Goal: Task Accomplishment & Management: Manage account settings

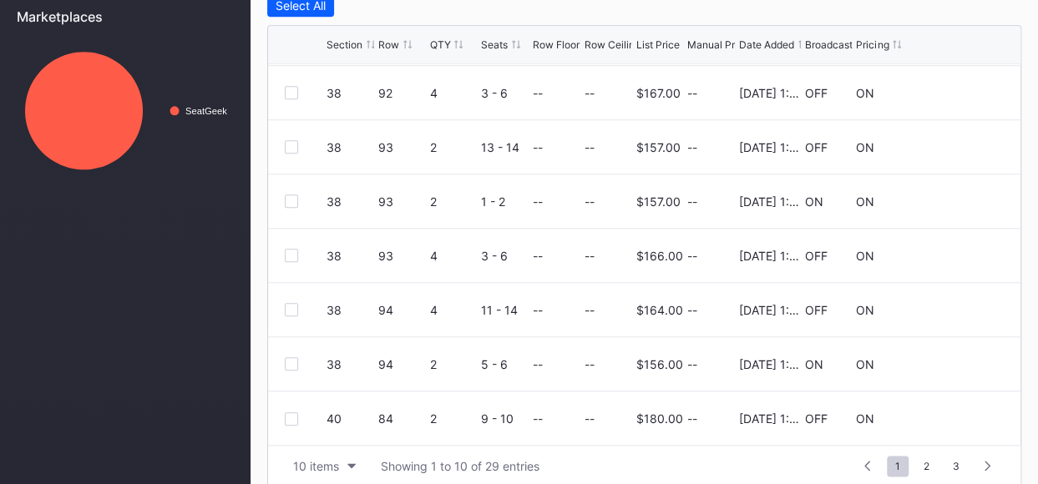
scroll to position [162, 0]
click at [933, 463] on span "2" at bounding box center [926, 466] width 23 height 21
click at [957, 466] on span "3" at bounding box center [956, 466] width 23 height 21
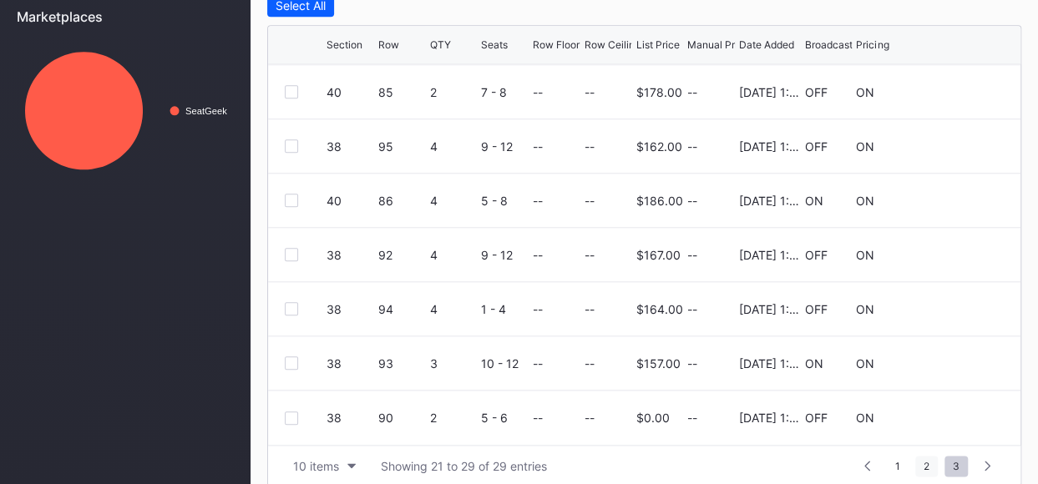
click at [929, 461] on span "2" at bounding box center [926, 466] width 23 height 21
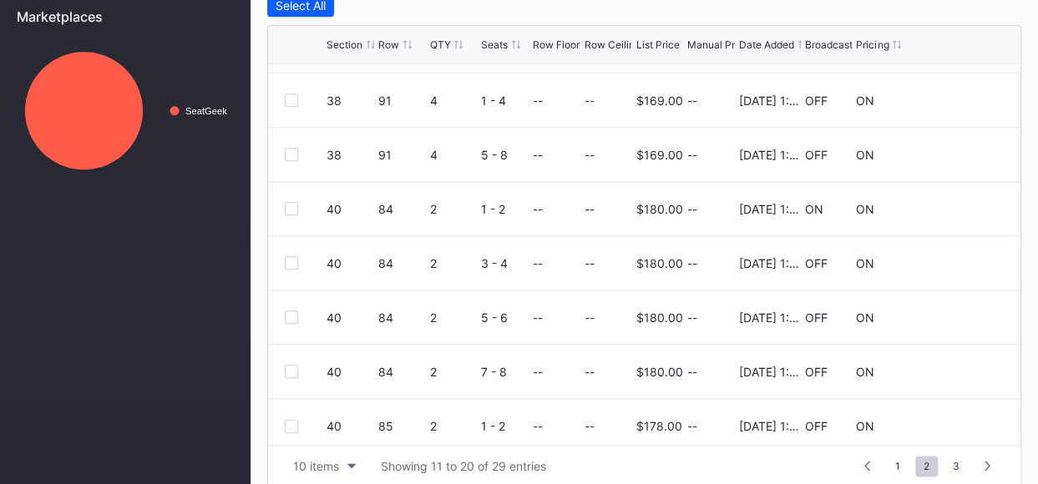
scroll to position [162, 0]
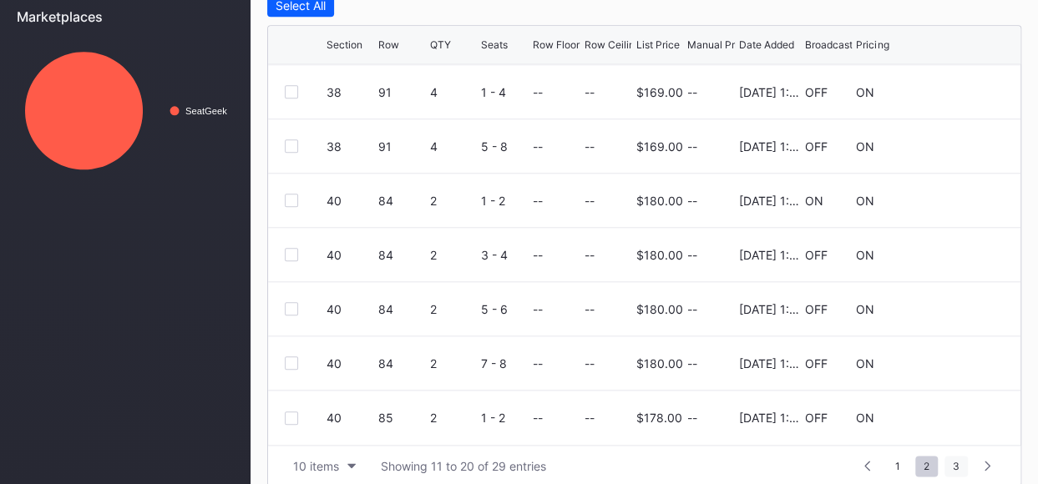
click at [956, 467] on span "3" at bounding box center [956, 466] width 23 height 21
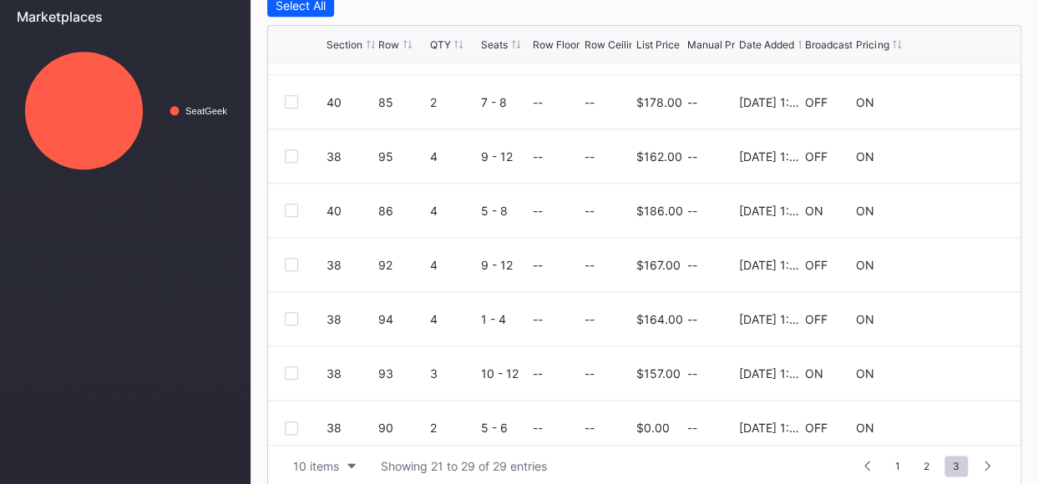
scroll to position [108, 0]
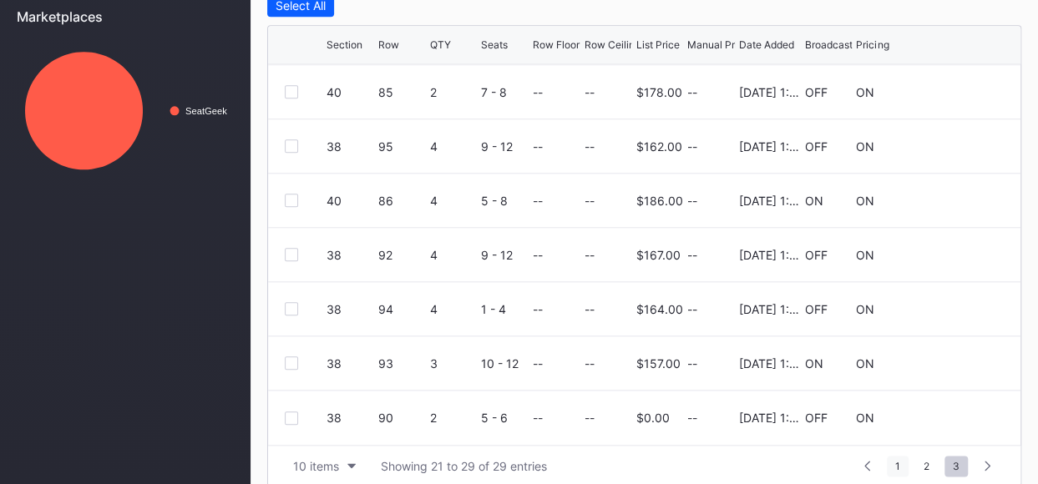
click at [903, 463] on span "1" at bounding box center [898, 466] width 22 height 21
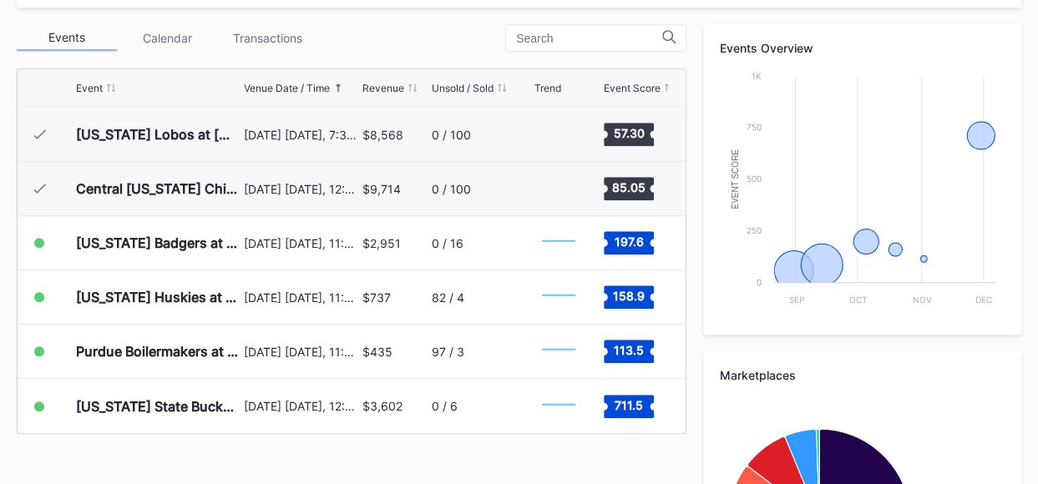
scroll to position [598, 0]
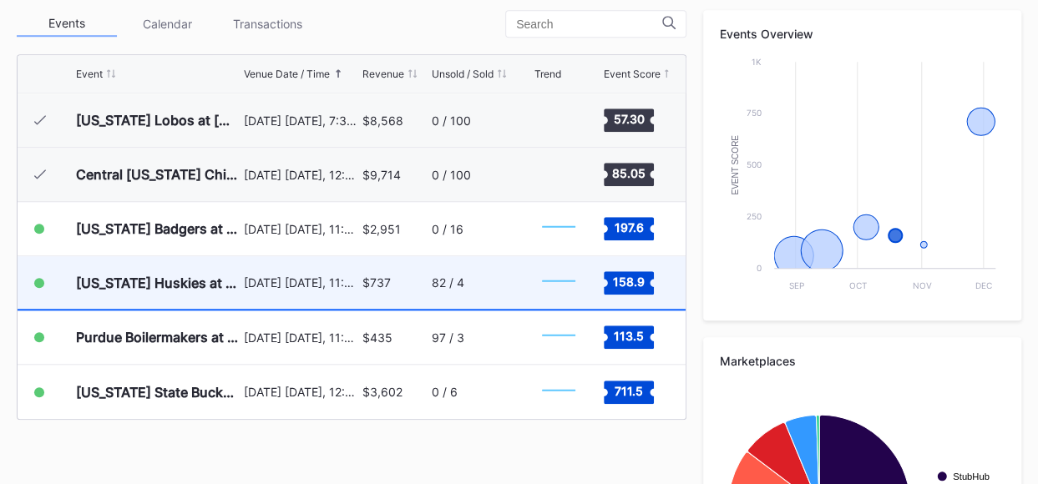
click at [449, 278] on div "82 / 4" at bounding box center [448, 283] width 33 height 14
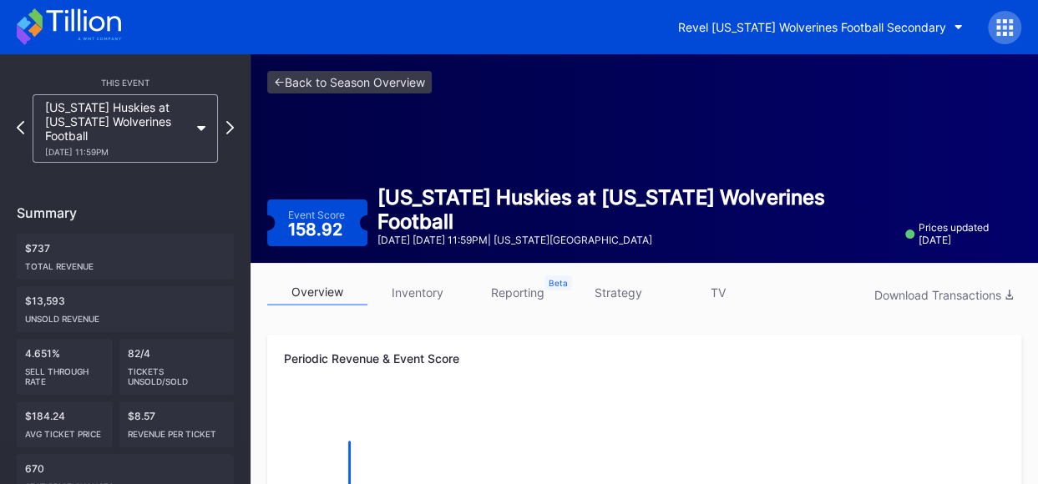
click at [612, 295] on link "strategy" at bounding box center [618, 293] width 100 height 26
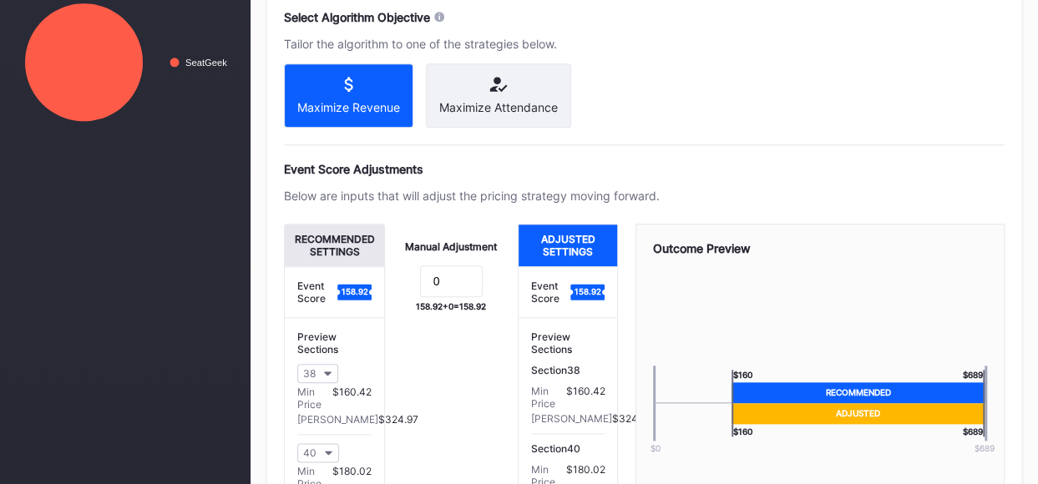
scroll to position [808, 0]
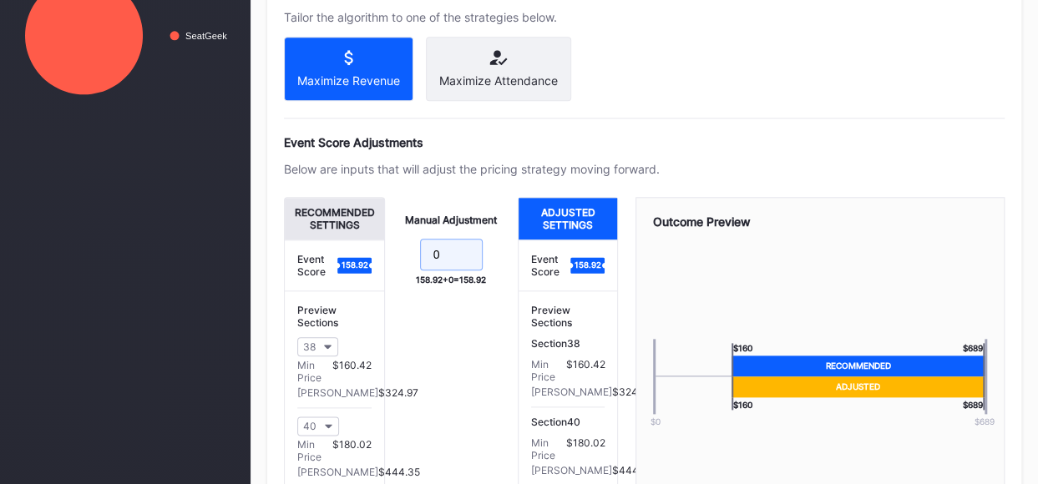
click at [454, 260] on input "0" at bounding box center [451, 255] width 63 height 32
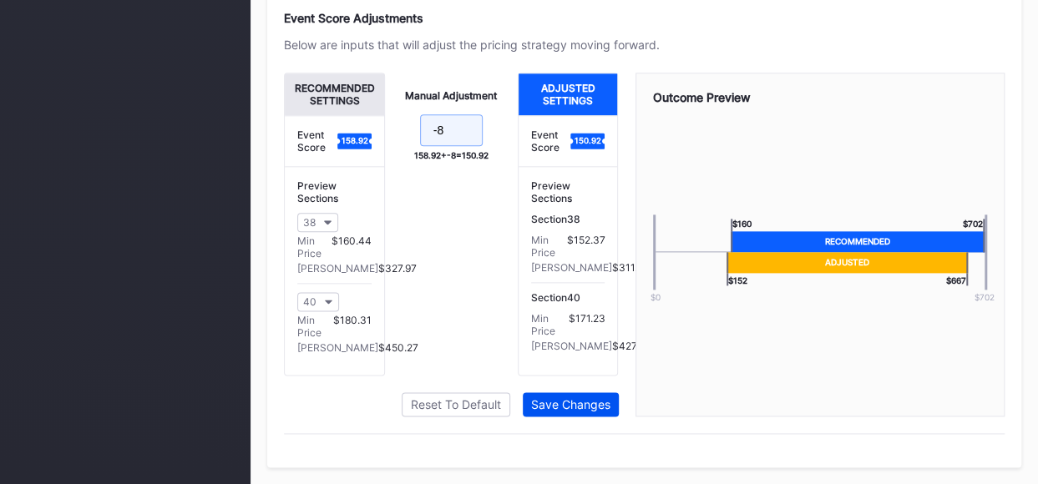
type input "-8"
click at [596, 407] on div "Save Changes" at bounding box center [570, 405] width 79 height 14
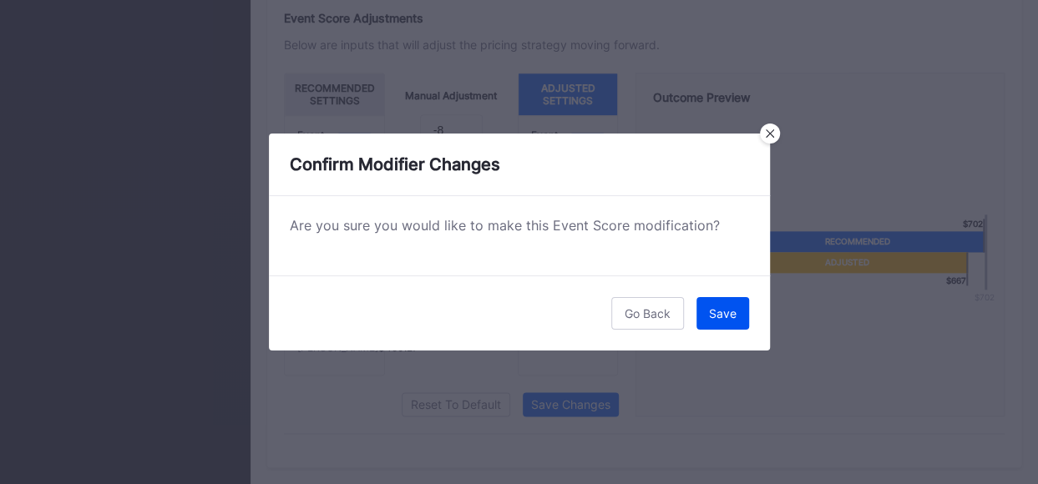
click at [729, 318] on div "Save" at bounding box center [723, 313] width 28 height 14
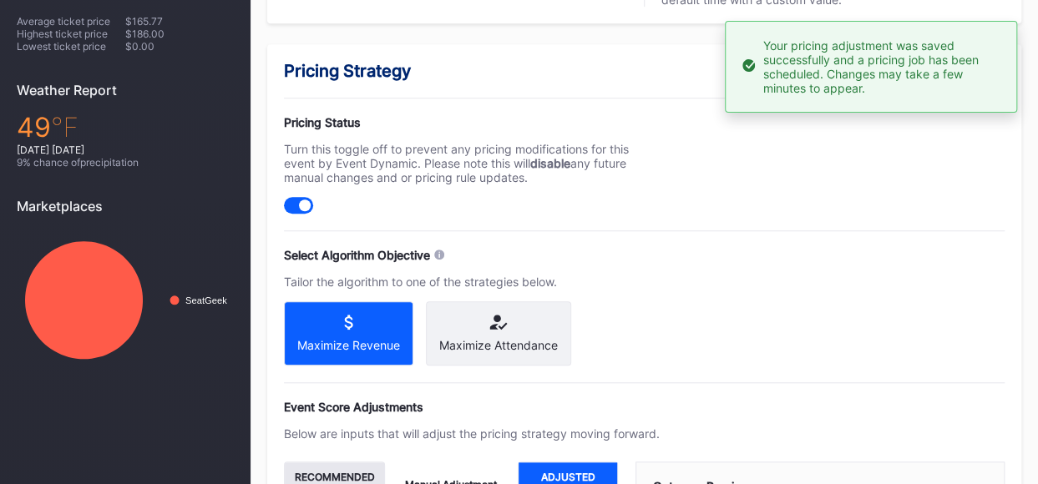
scroll to position [0, 0]
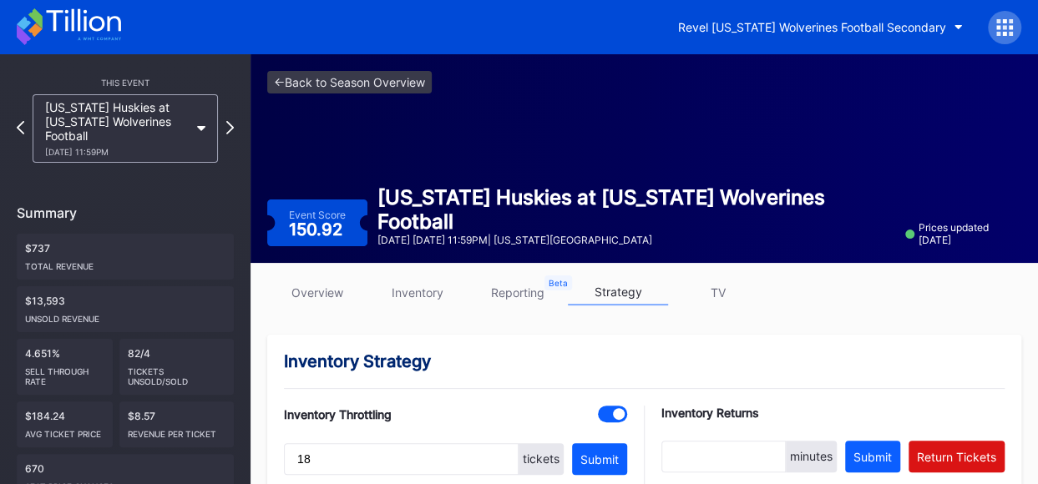
click at [934, 176] on div "<- Back to Season Overview Event Score 150.92 Washington Huskies at Michigan Wo…" at bounding box center [645, 158] width 788 height 209
click at [952, 23] on button "Revel [US_STATE] Wolverines Football Secondary" at bounding box center [821, 27] width 310 height 31
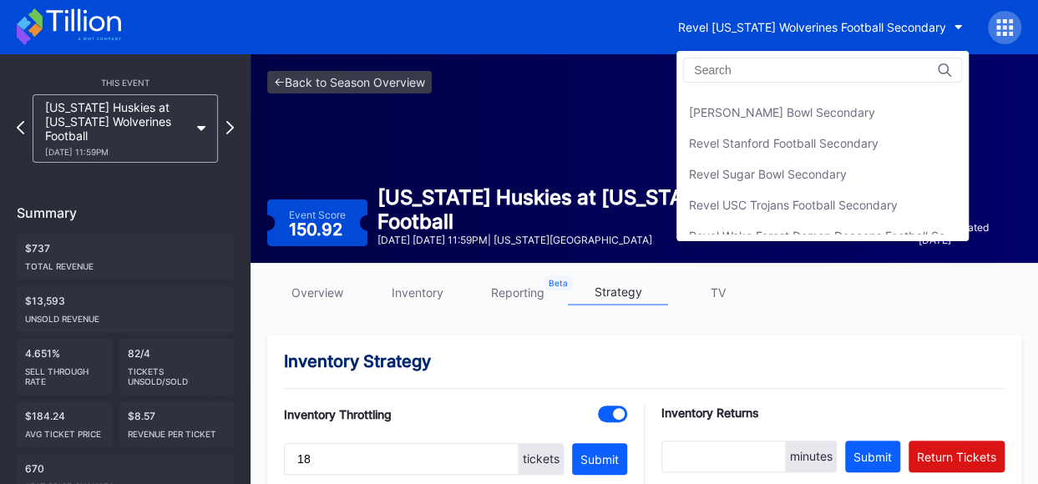
scroll to position [651, 0]
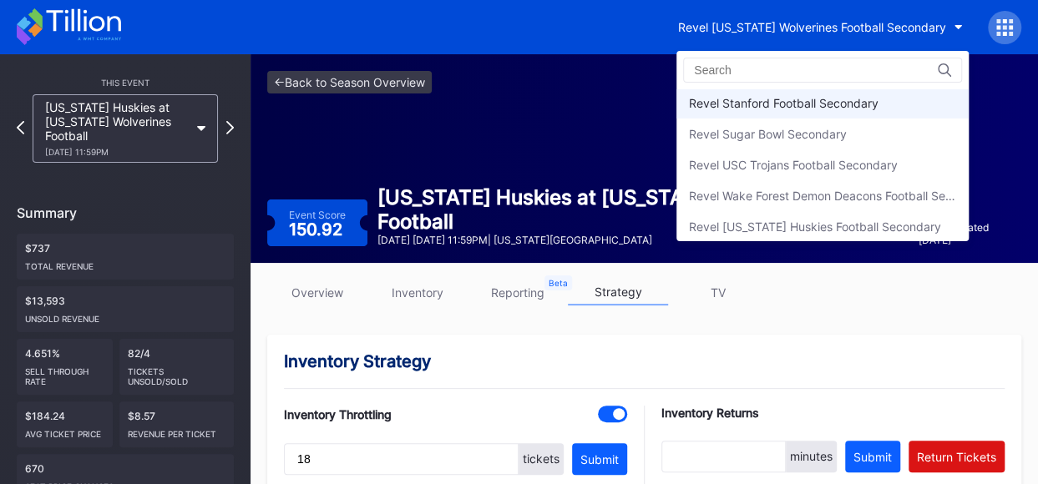
click at [850, 96] on div "Revel Stanford Football Secondary" at bounding box center [784, 103] width 190 height 14
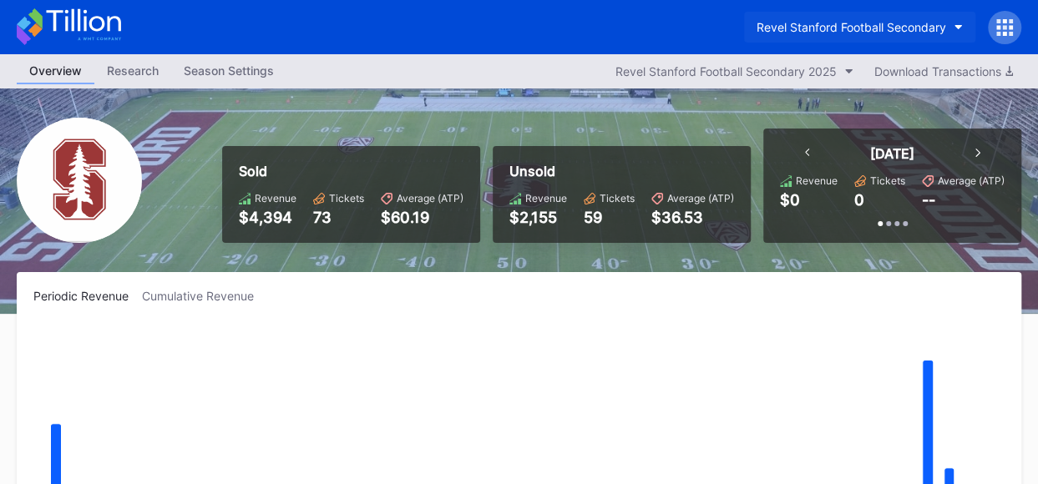
click at [952, 28] on button "Revel Stanford Football Secondary" at bounding box center [859, 27] width 231 height 31
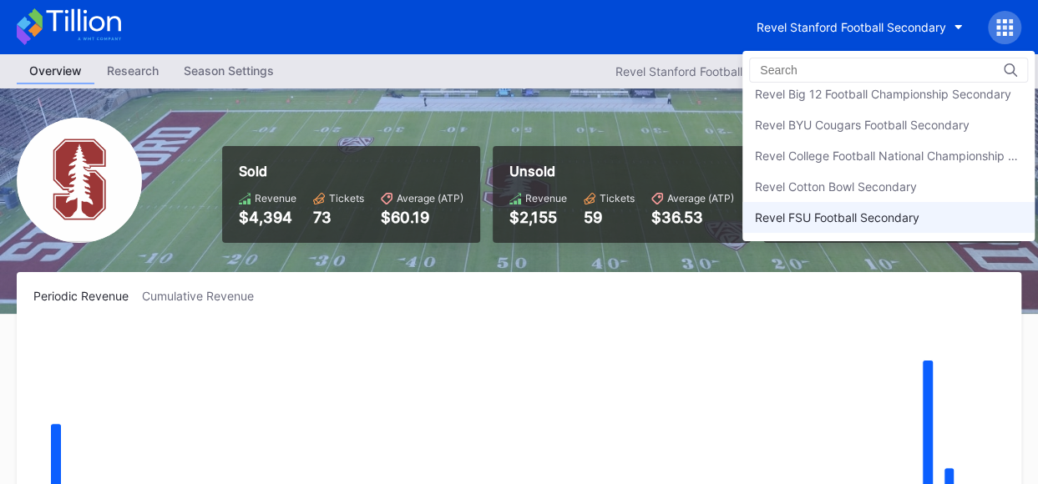
scroll to position [230, 0]
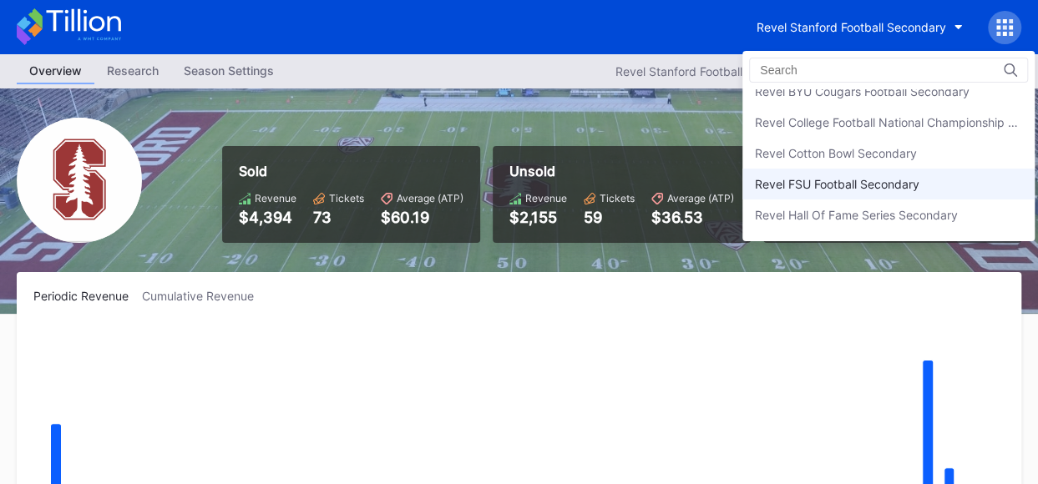
click at [899, 186] on div "Revel FSU Football Secondary" at bounding box center [837, 184] width 165 height 14
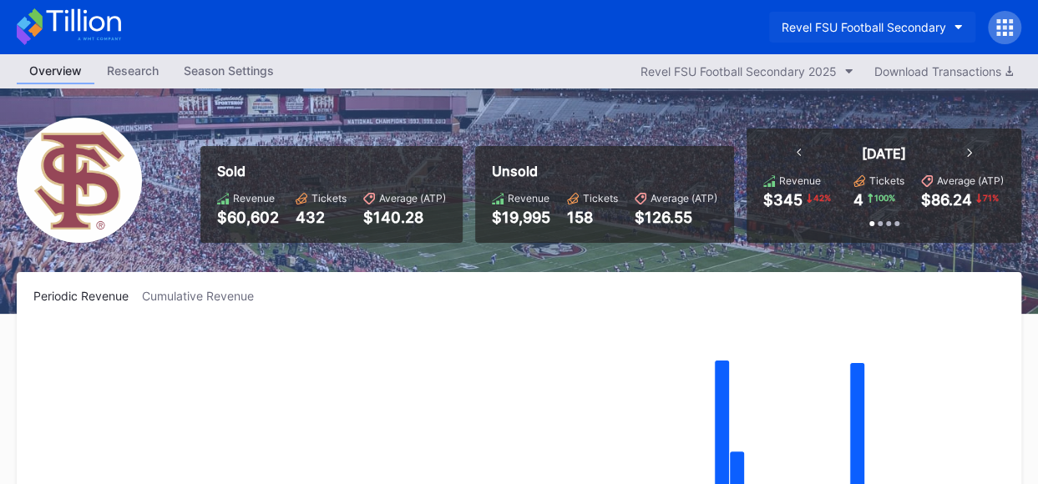
click at [960, 28] on icon "button" at bounding box center [959, 27] width 8 height 5
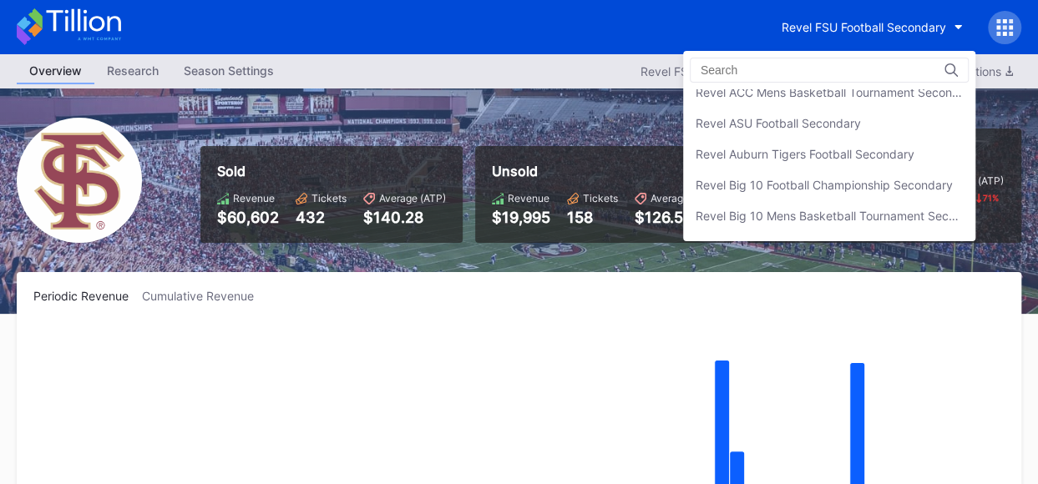
scroll to position [4, 0]
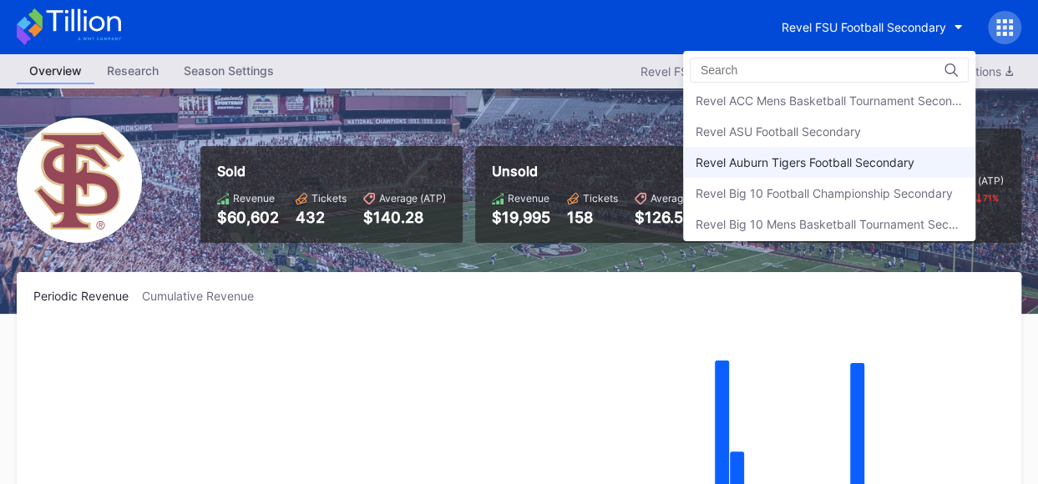
click at [858, 158] on div "Revel Auburn Tigers Football Secondary" at bounding box center [805, 162] width 219 height 14
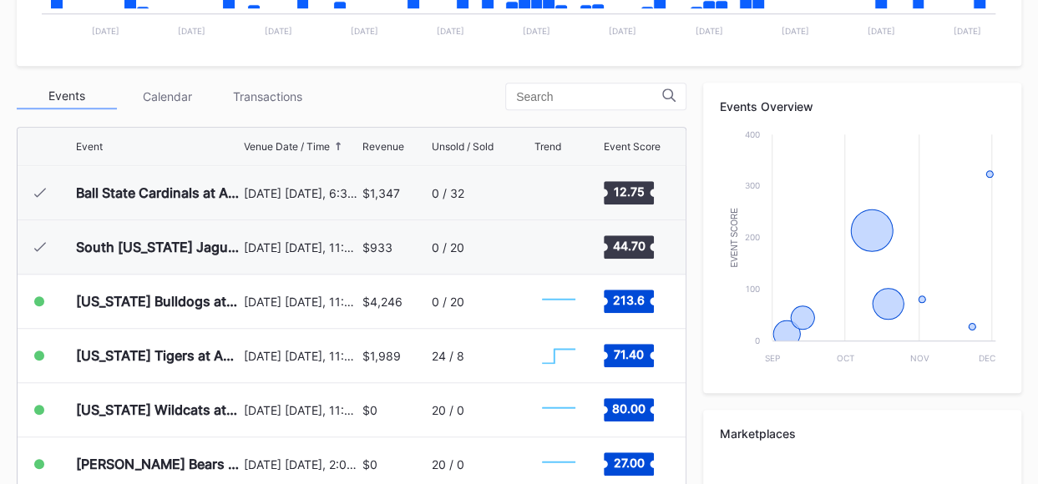
scroll to position [529, 0]
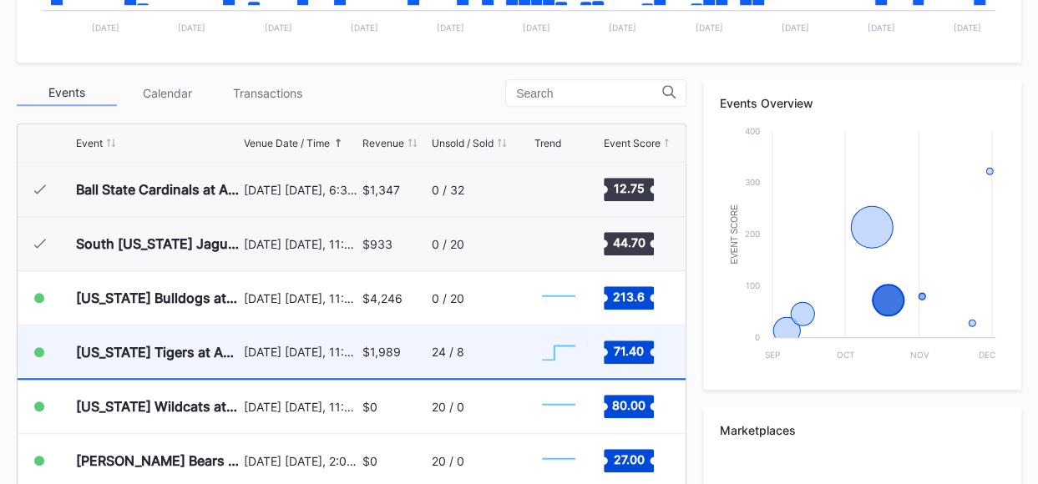
click at [438, 353] on div "24 / 8" at bounding box center [448, 352] width 33 height 14
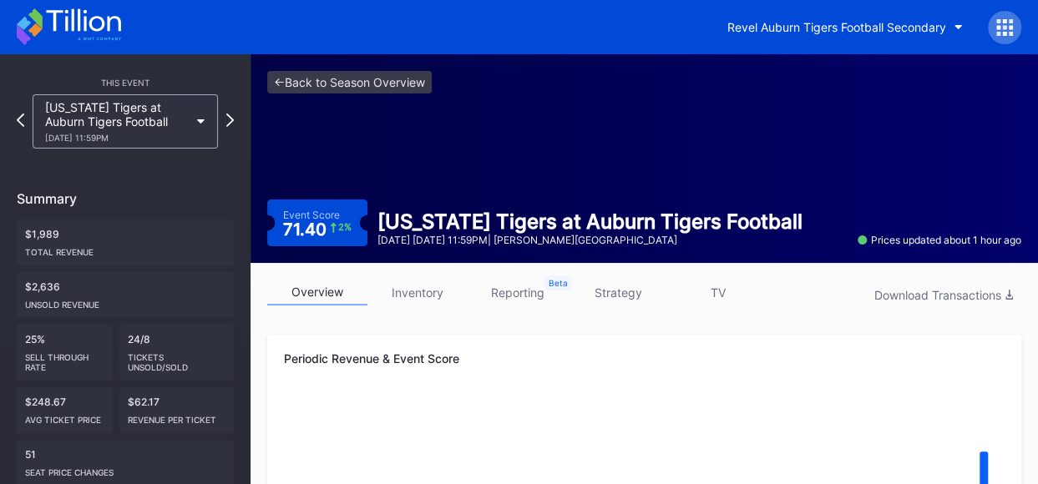
click at [423, 296] on link "inventory" at bounding box center [417, 293] width 100 height 26
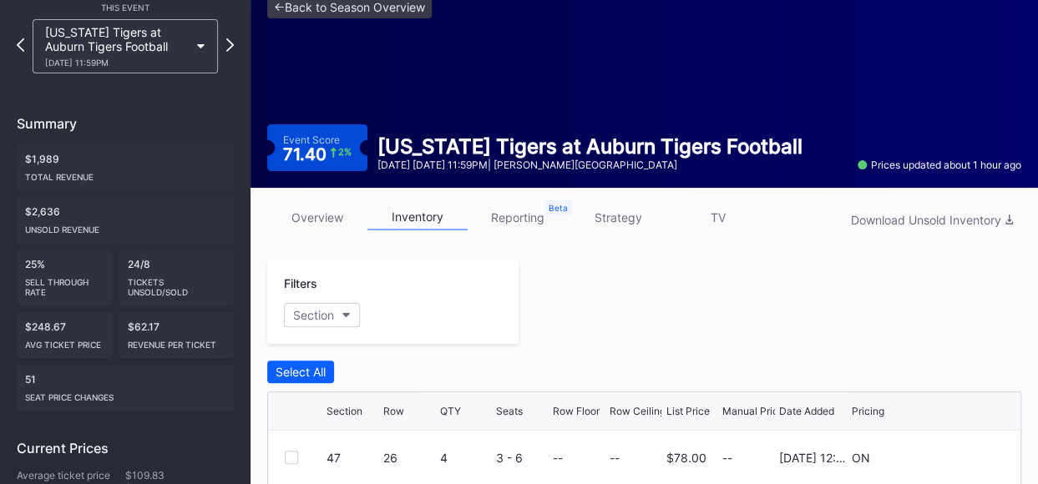
scroll to position [72, 0]
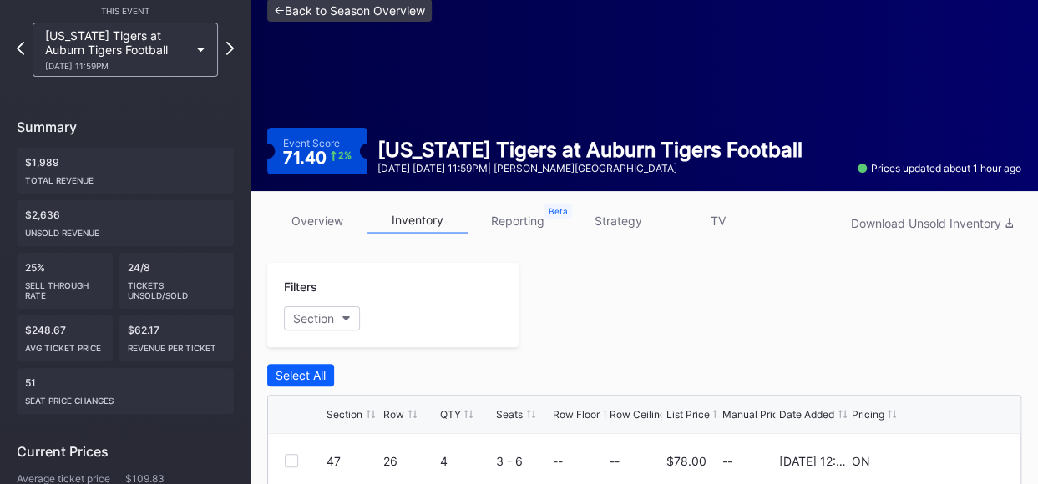
click at [346, 13] on link "<- Back to Season Overview" at bounding box center [349, 10] width 165 height 23
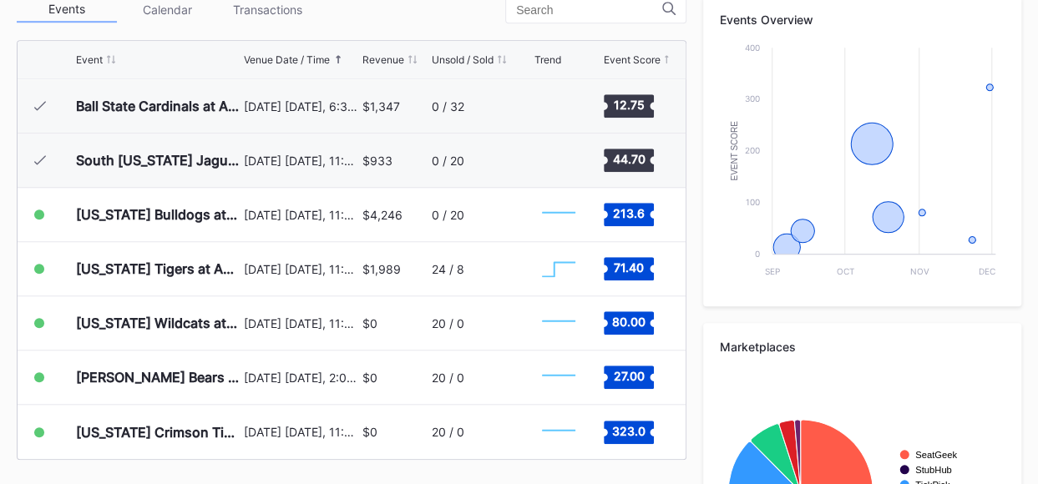
scroll to position [639, 0]
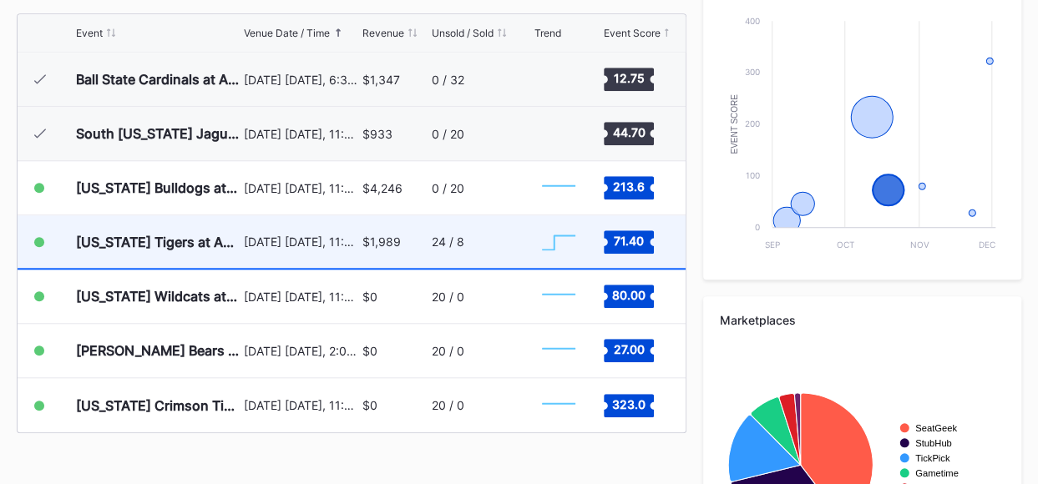
click at [336, 255] on div "October 18 Saturday, 11:59PM" at bounding box center [301, 241] width 114 height 53
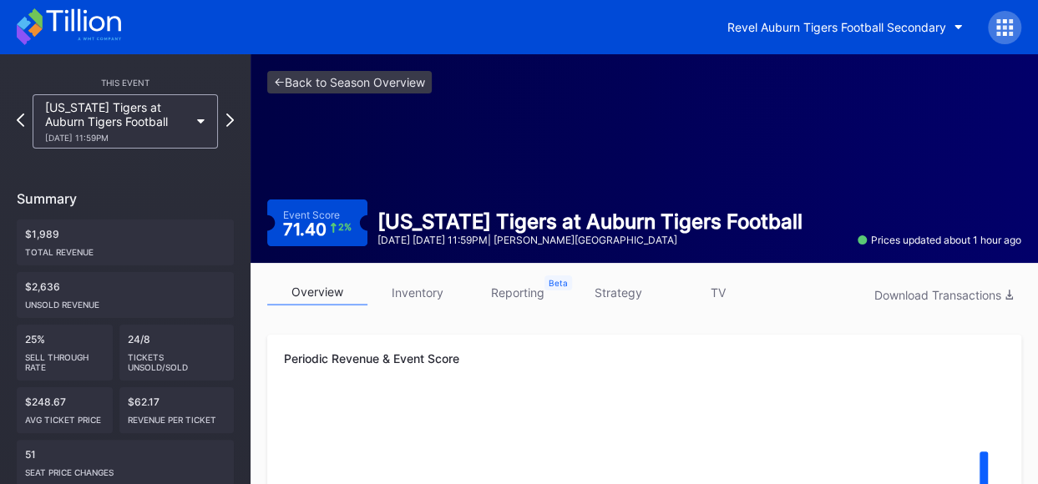
click at [408, 296] on link "inventory" at bounding box center [417, 293] width 100 height 26
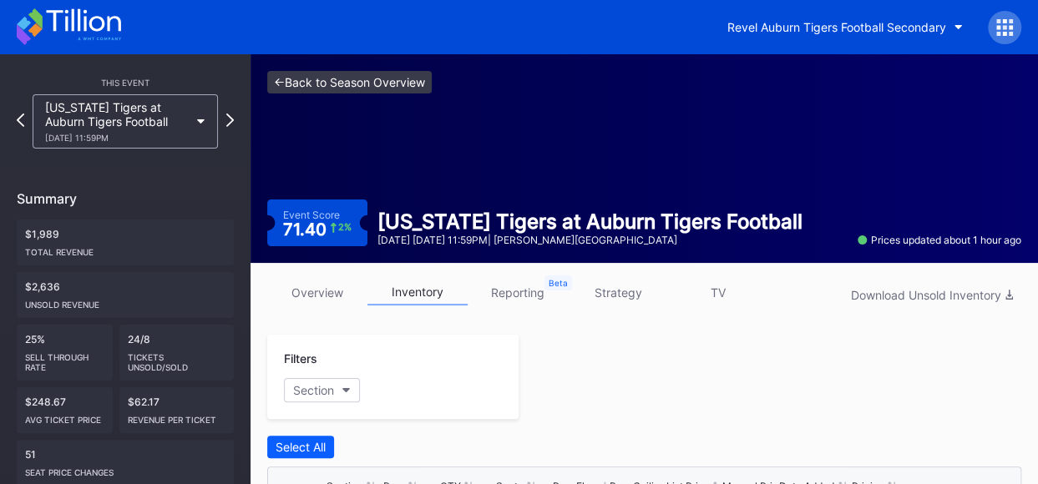
click at [352, 83] on link "<- Back to Season Overview" at bounding box center [349, 82] width 165 height 23
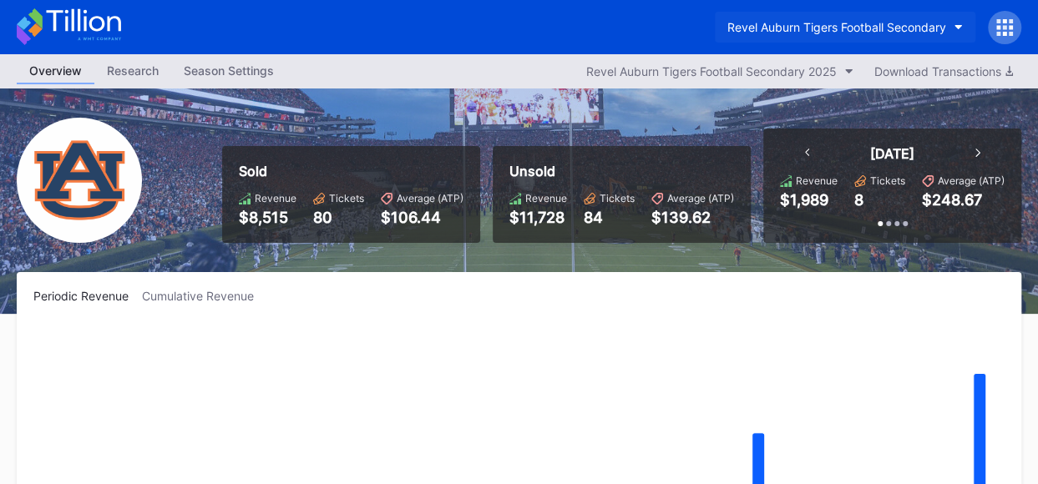
click at [955, 26] on icon "button" at bounding box center [959, 27] width 8 height 5
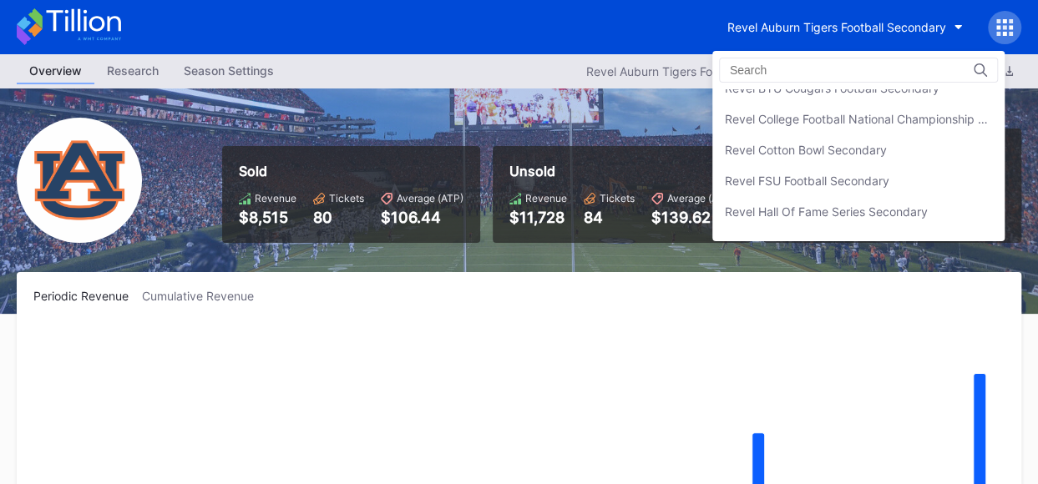
scroll to position [262, 0]
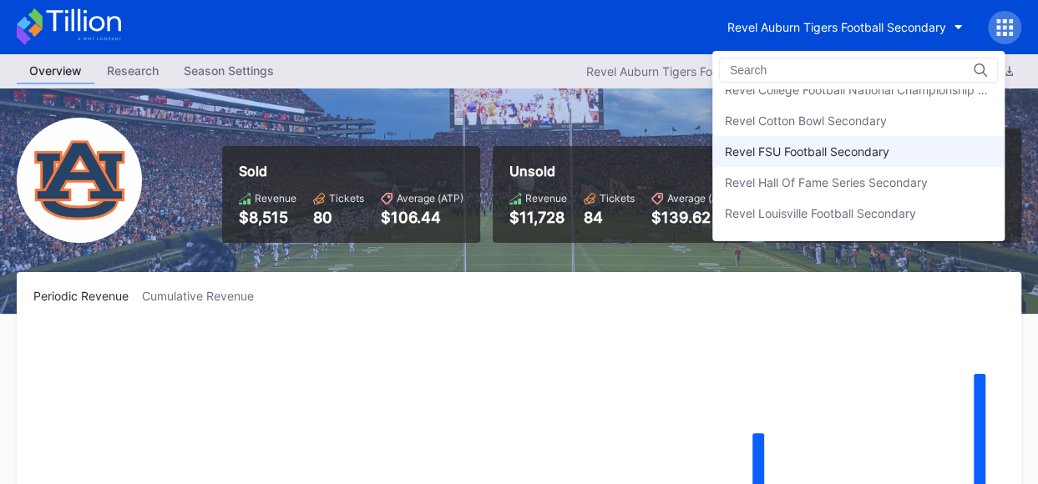
click at [790, 153] on div "Revel FSU Football Secondary" at bounding box center [807, 151] width 165 height 14
